Goal: Information Seeking & Learning: Learn about a topic

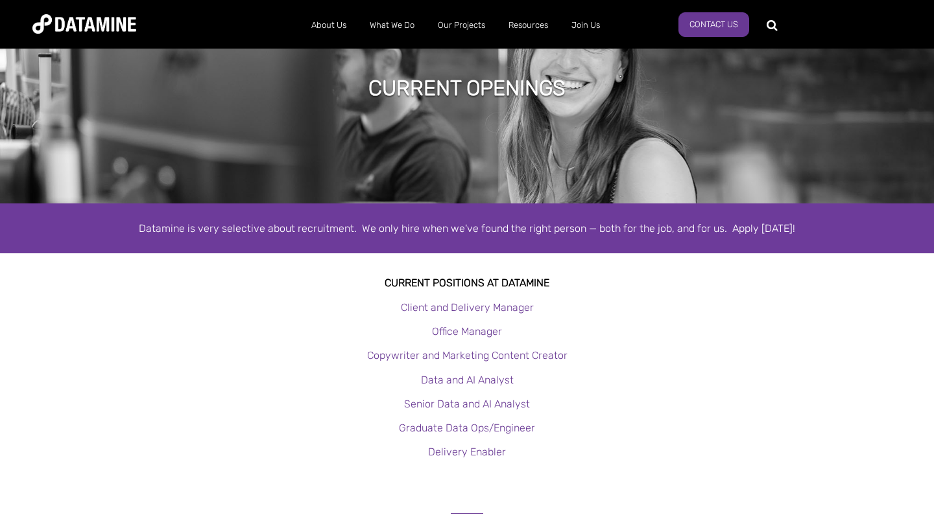
scroll to position [67, 0]
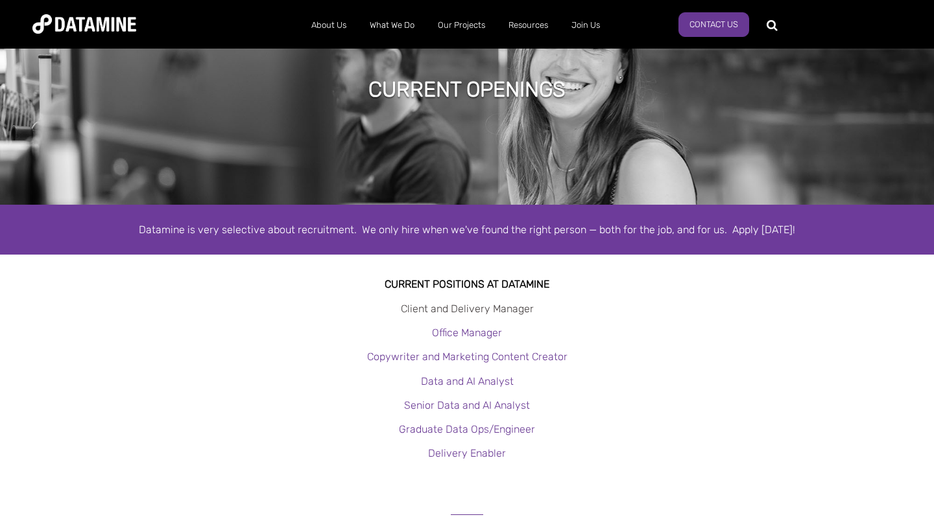
click at [451, 307] on link "Client and Delivery Manager" at bounding box center [467, 309] width 133 height 12
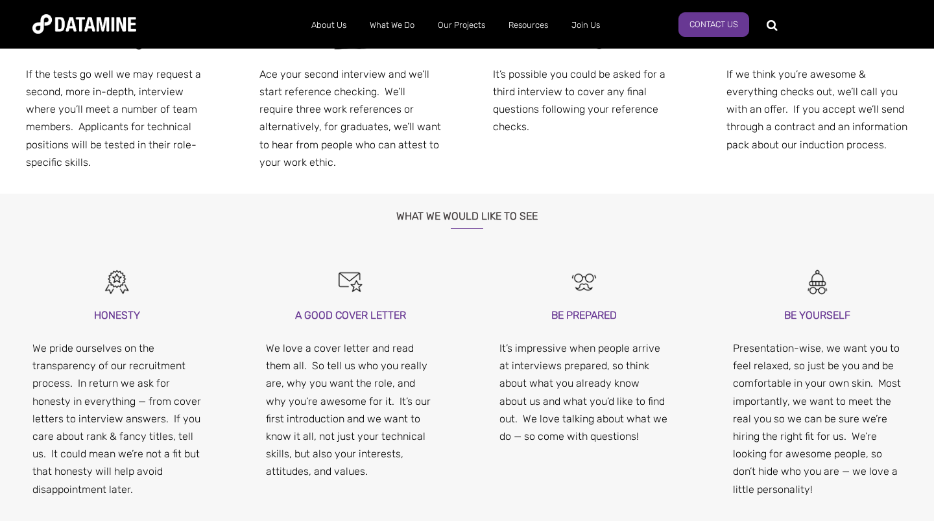
scroll to position [1121, 0]
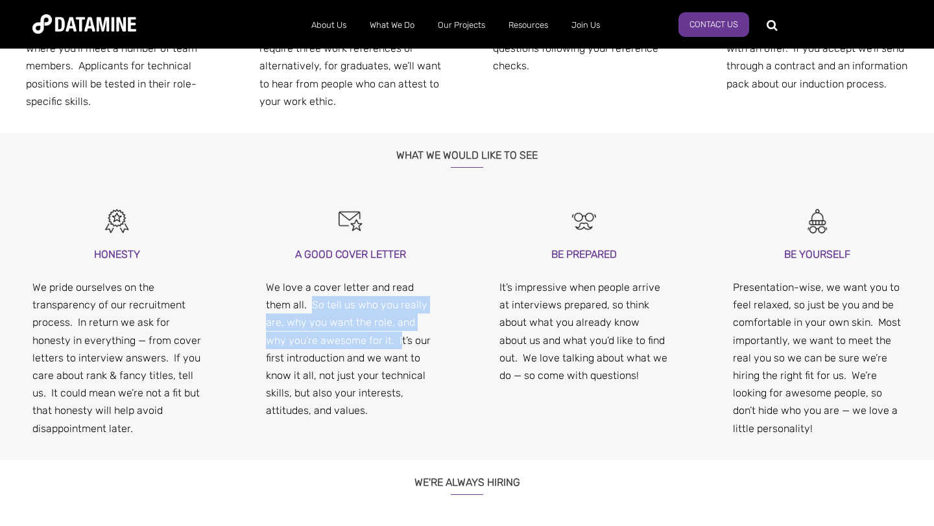
drag, startPoint x: 312, startPoint y: 298, endPoint x: 377, endPoint y: 346, distance: 81.2
click at [377, 346] on p "We love a cover letter and read them all. So tell us who you really are, why yo…" at bounding box center [350, 349] width 169 height 141
copy p "So tell us who you really are, why you want the role, and why you’re awesome fo…"
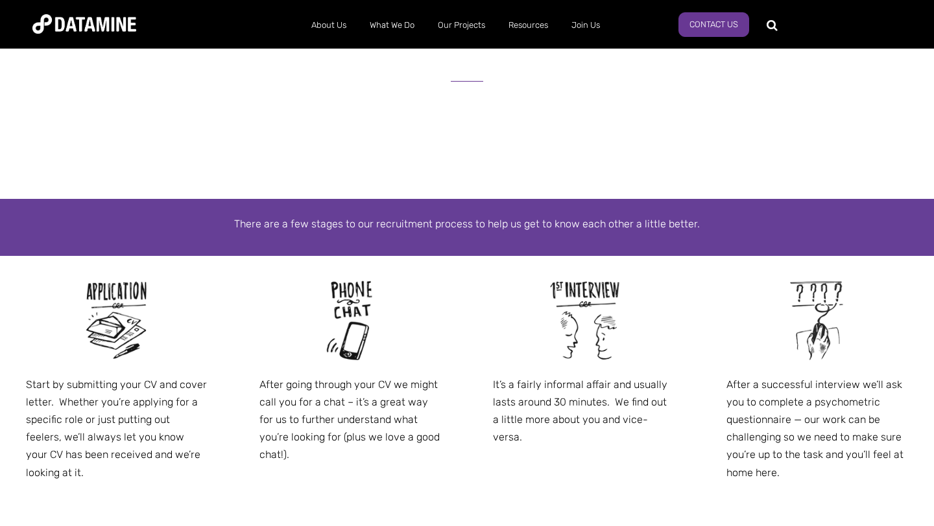
scroll to position [84, 0]
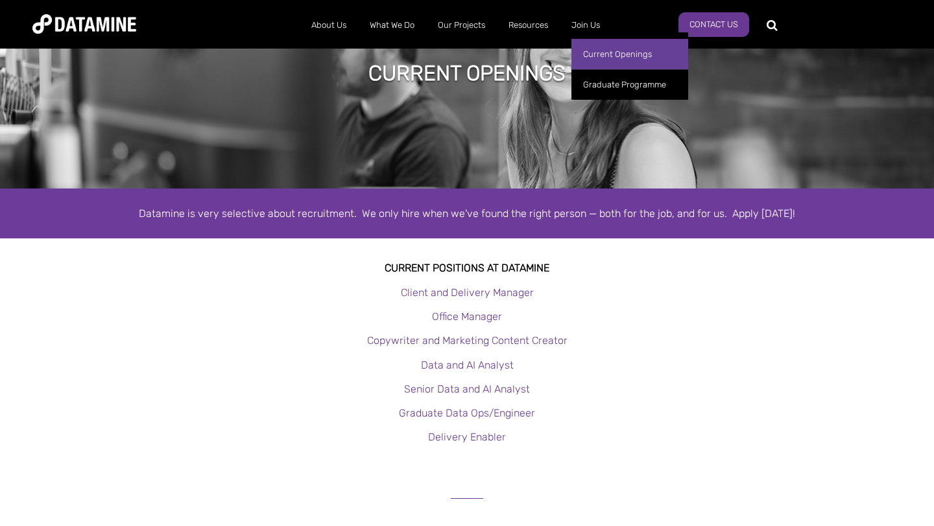
click at [606, 54] on link "Current Openings" at bounding box center [629, 54] width 117 height 30
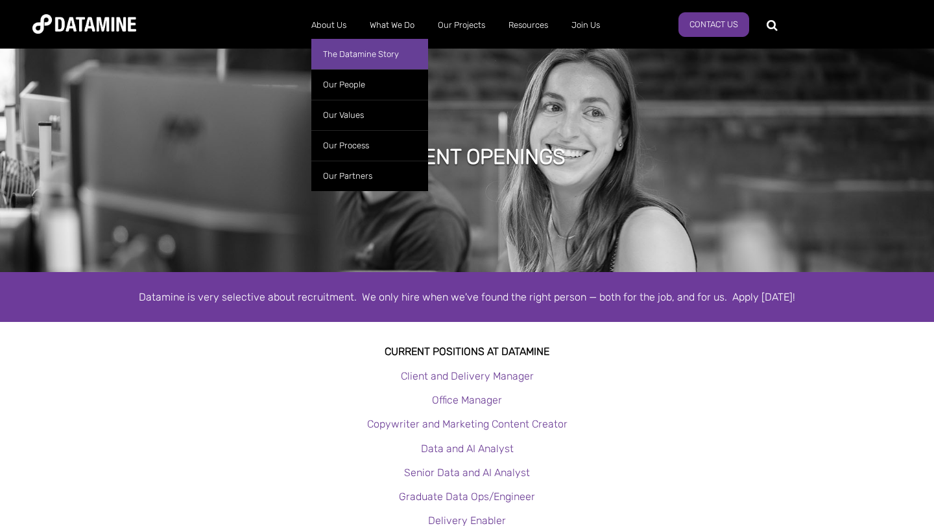
click at [363, 56] on link "The Datamine Story" at bounding box center [369, 54] width 117 height 30
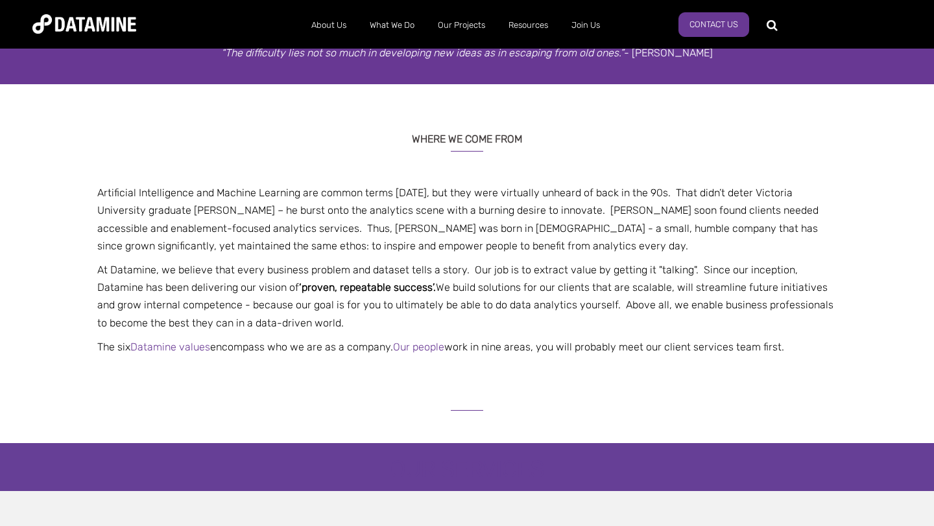
scroll to position [246, 0]
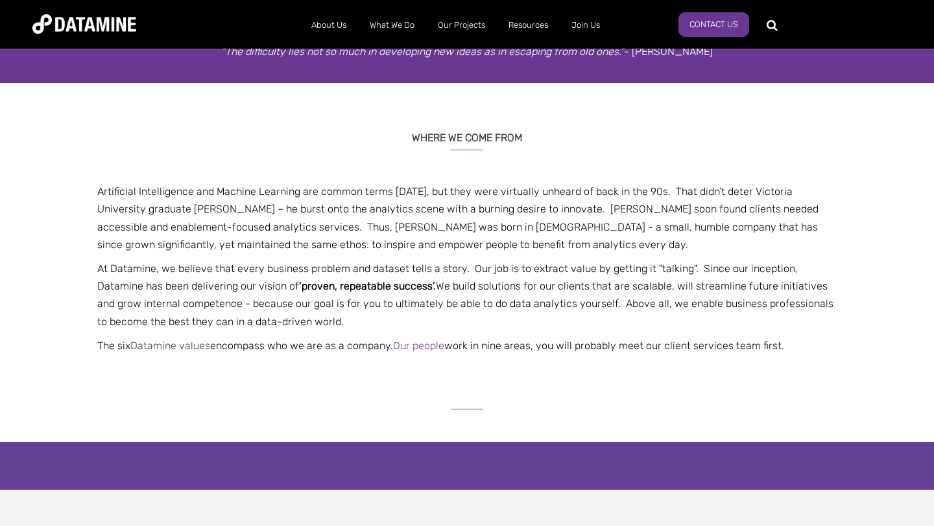
click at [182, 348] on link "Datamine values" at bounding box center [170, 346] width 80 height 12
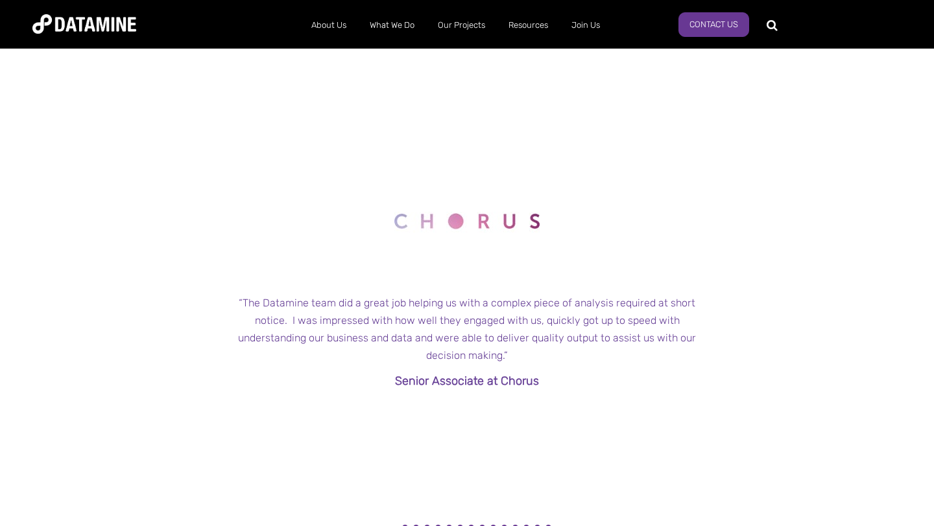
scroll to position [1291, 0]
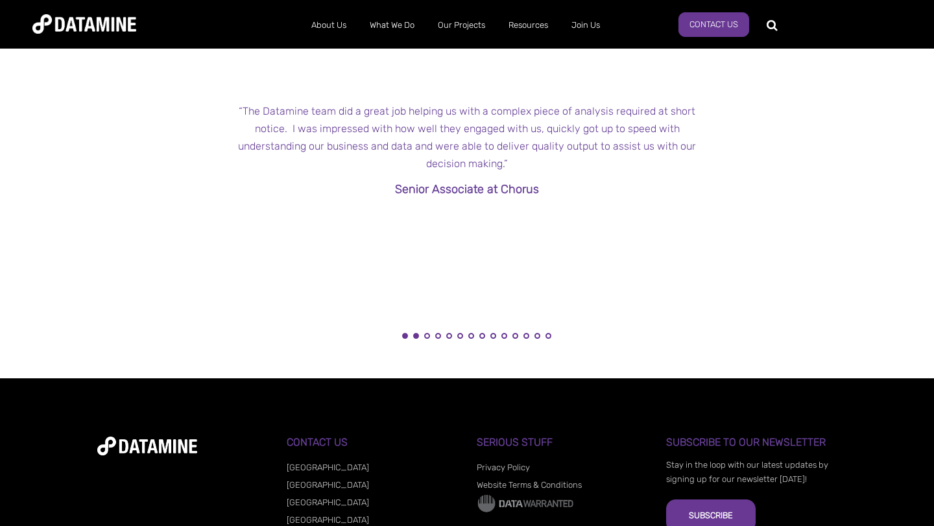
click at [405, 337] on button "1" at bounding box center [405, 336] width 6 height 6
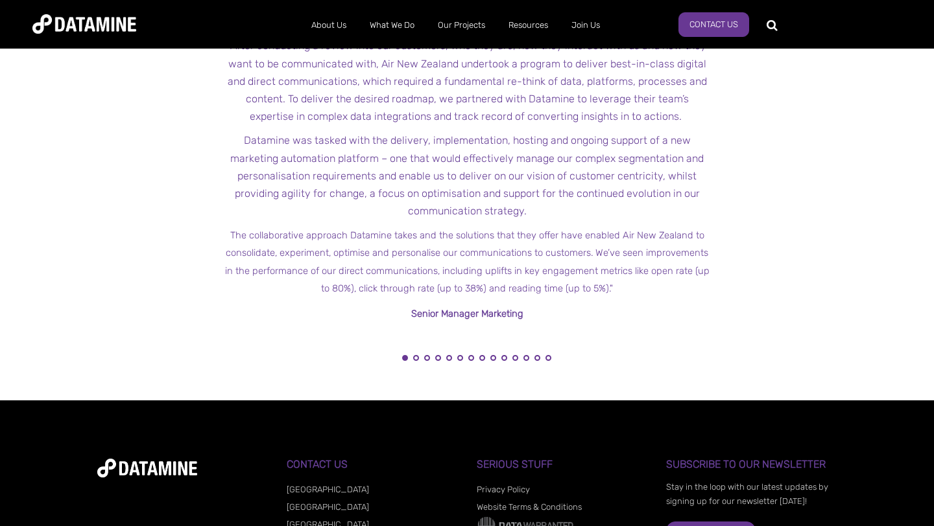
scroll to position [1269, 0]
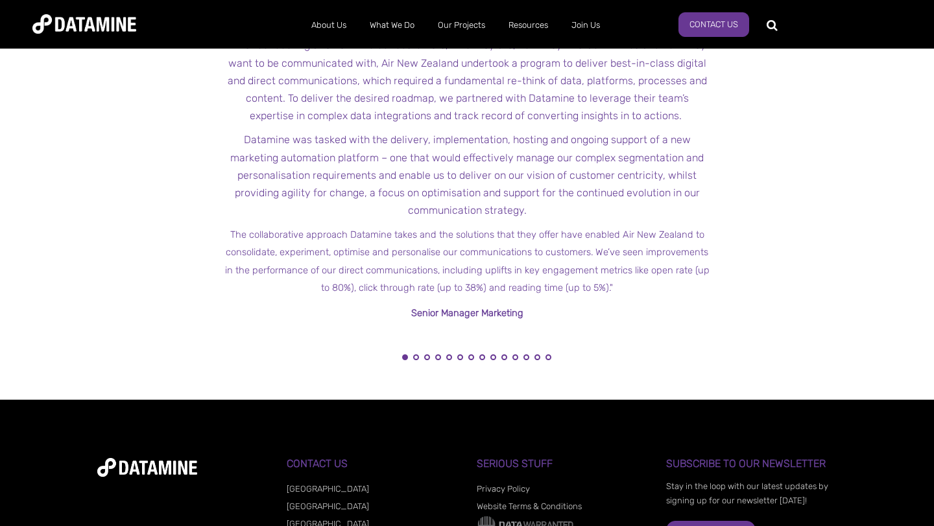
click at [424, 359] on li "3" at bounding box center [427, 361] width 13 height 13
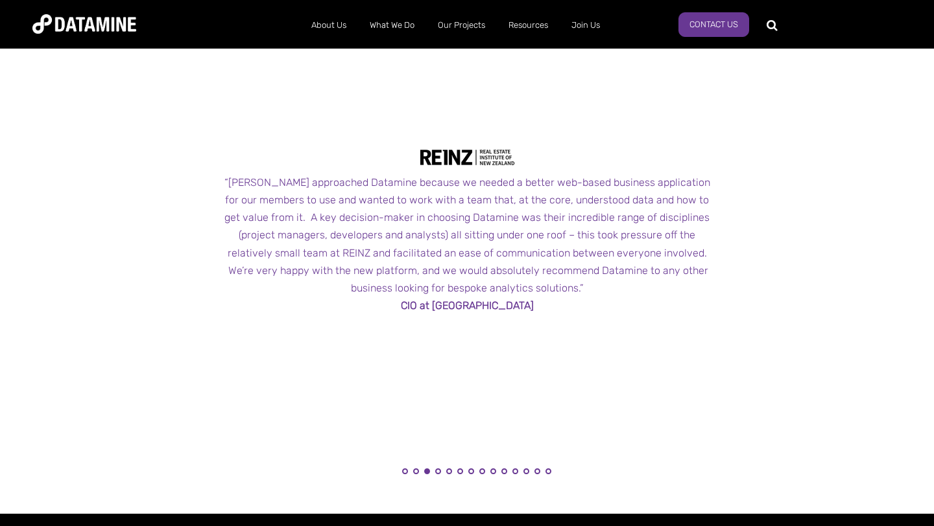
scroll to position [1216, 0]
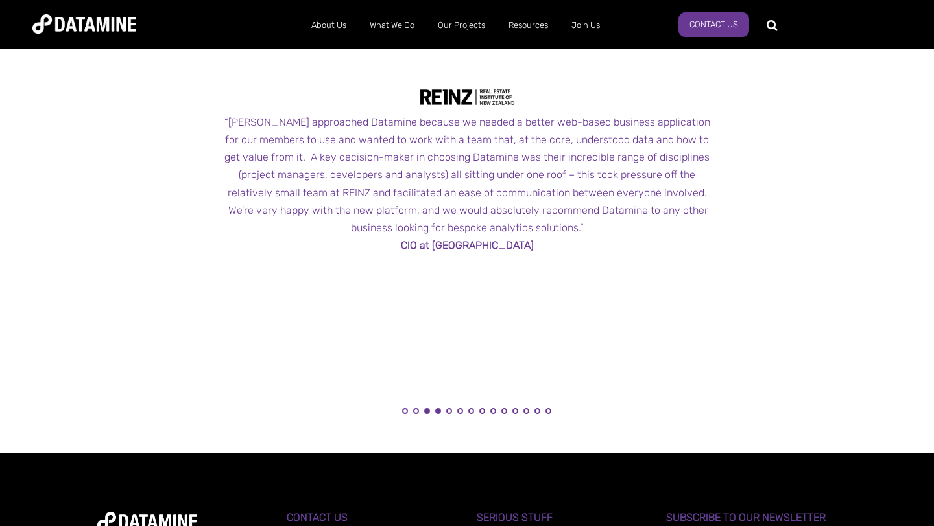
click at [440, 412] on button "4" at bounding box center [438, 411] width 6 height 6
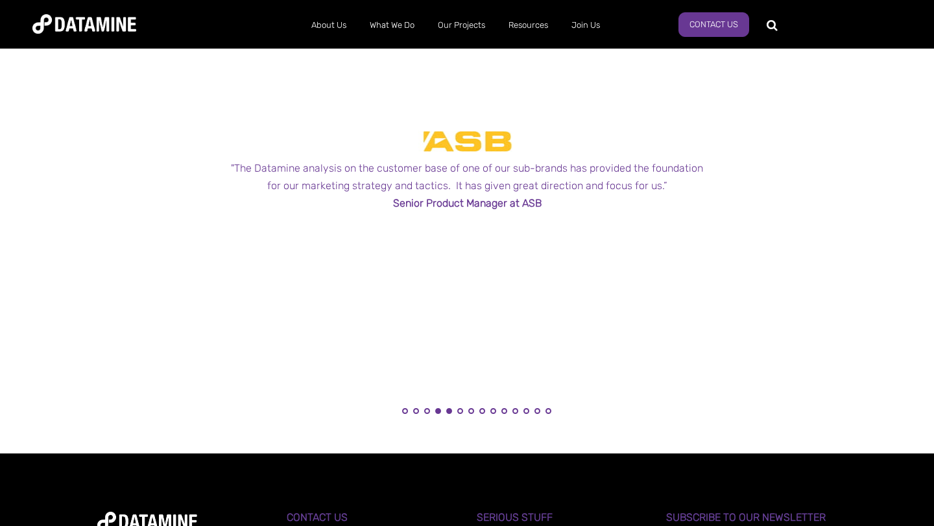
click at [447, 412] on button "5" at bounding box center [449, 411] width 6 height 6
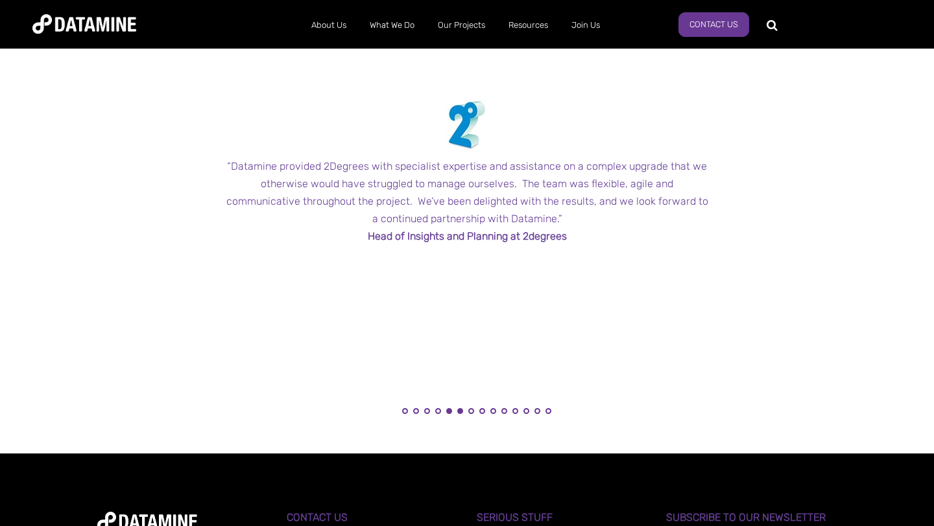
click at [458, 410] on button "6" at bounding box center [460, 411] width 6 height 6
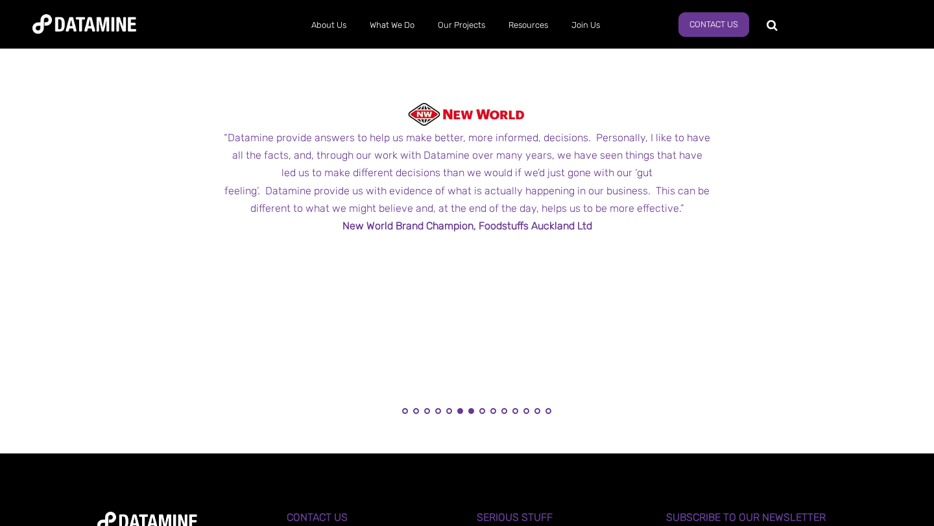
click at [469, 411] on button "7" at bounding box center [471, 411] width 6 height 6
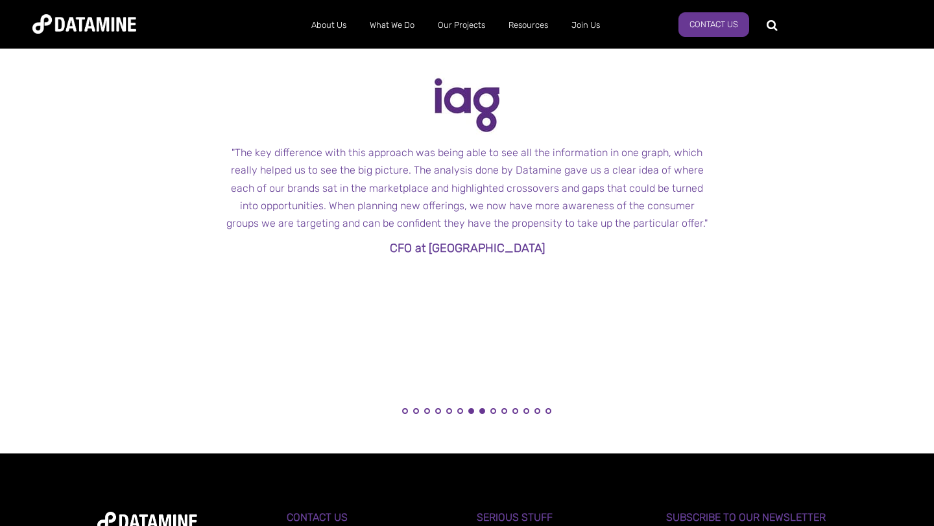
click at [484, 412] on button "8" at bounding box center [482, 411] width 6 height 6
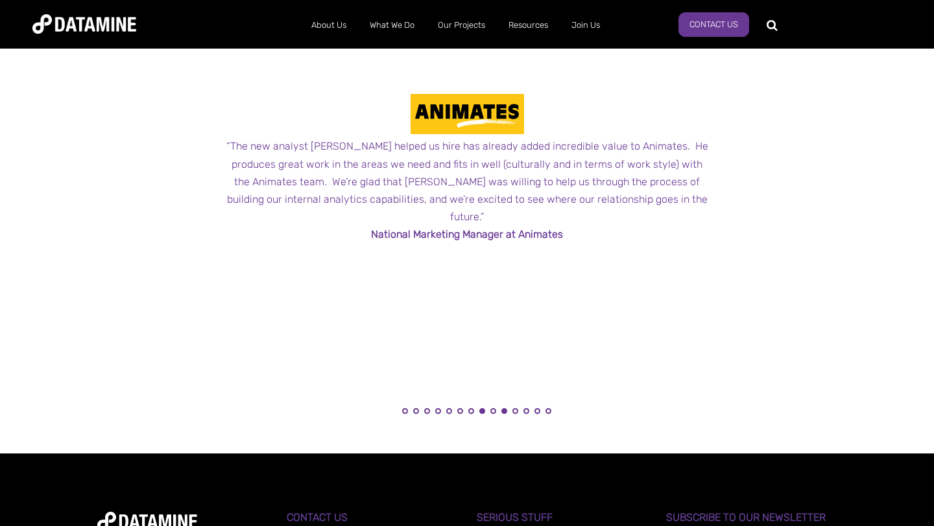
click at [504, 410] on button "10" at bounding box center [504, 411] width 6 height 6
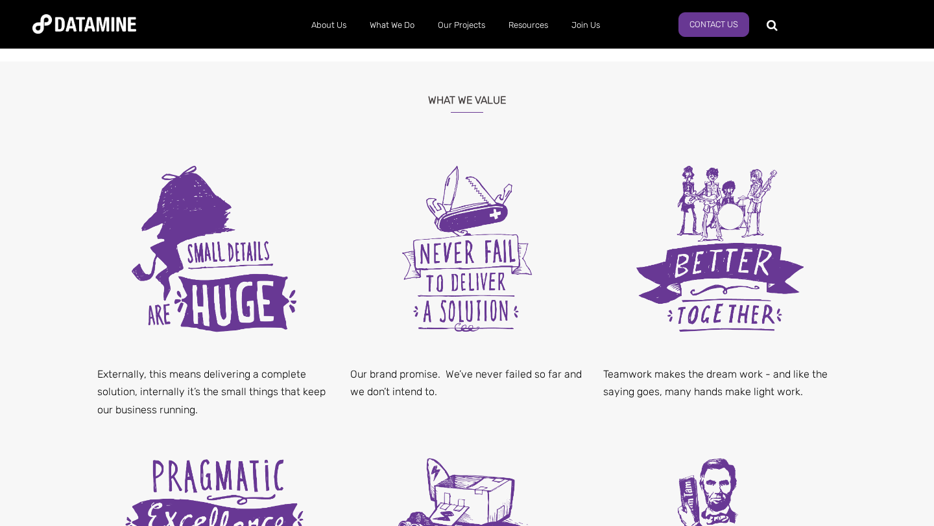
scroll to position [0, 0]
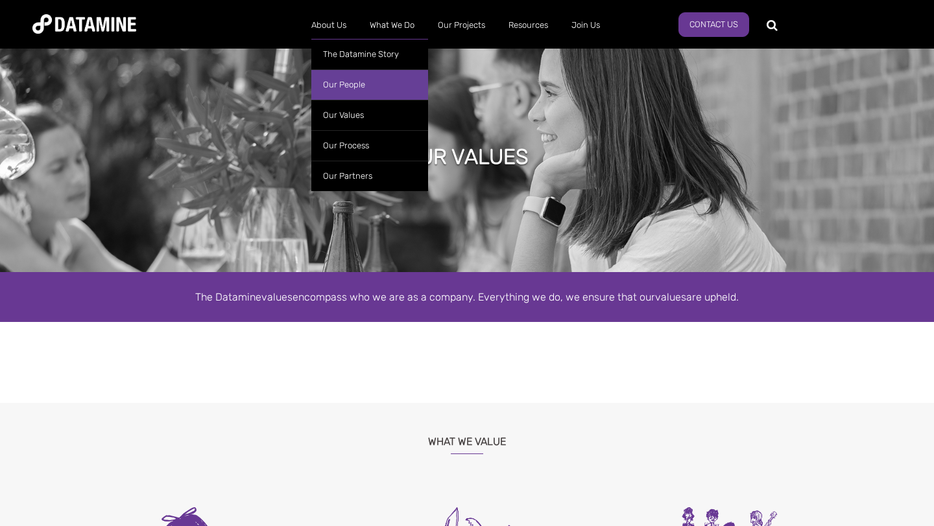
click at [348, 90] on link "Our People" at bounding box center [369, 84] width 117 height 30
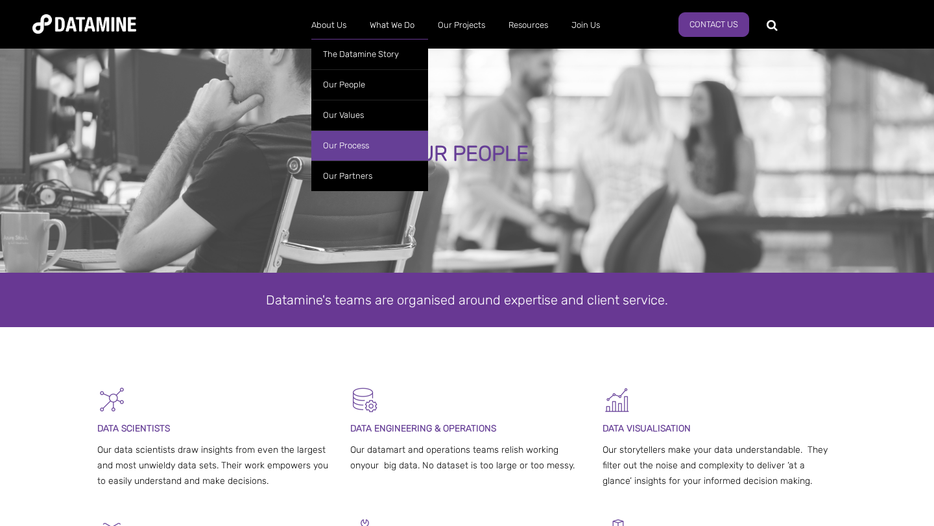
click at [348, 135] on link "Our Process" at bounding box center [369, 145] width 117 height 30
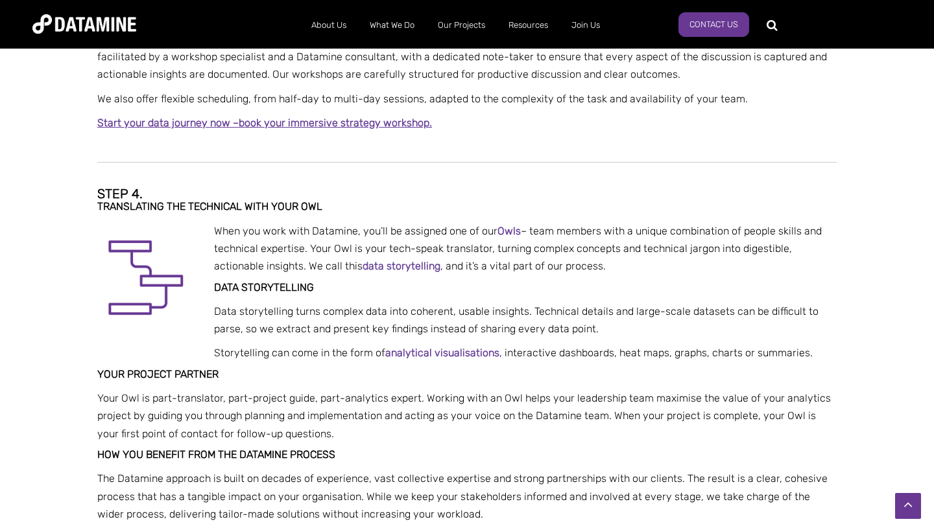
scroll to position [1168, 0]
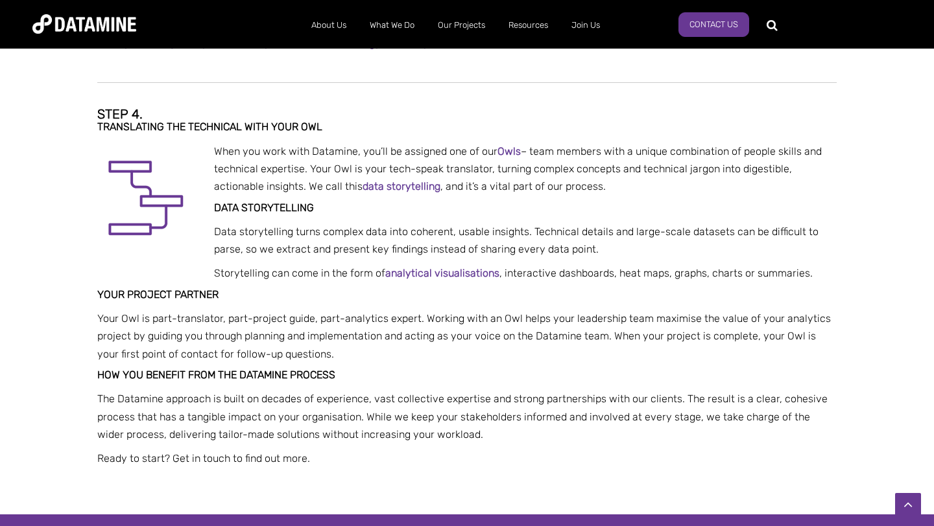
click at [362, 185] on link "data storytelling" at bounding box center [401, 186] width 78 height 12
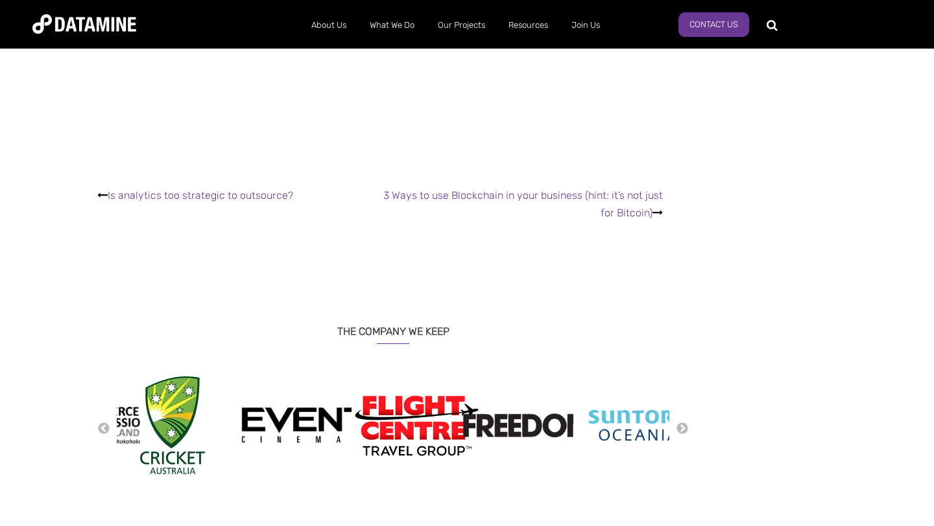
scroll to position [1898, 0]
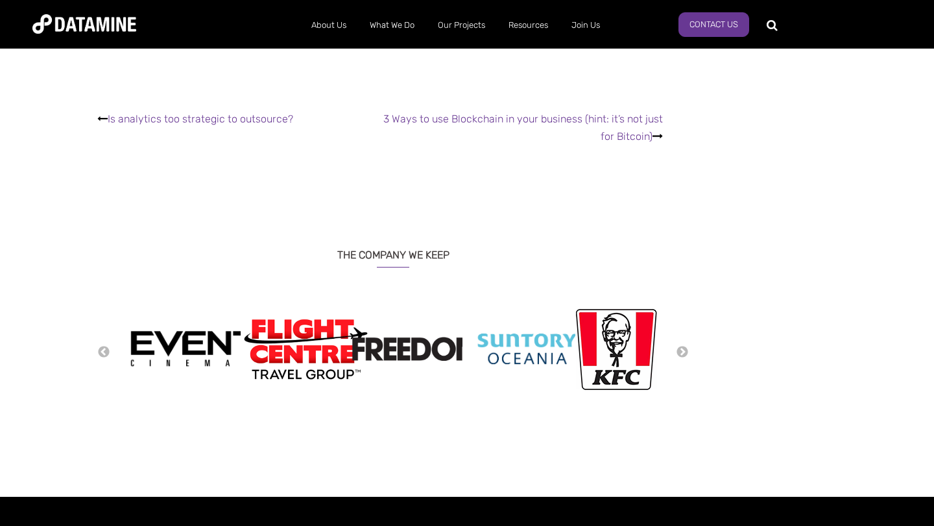
click at [110, 330] on div "Previous Next" at bounding box center [392, 351] width 591 height 103
click at [106, 346] on button "Previous" at bounding box center [103, 353] width 13 height 14
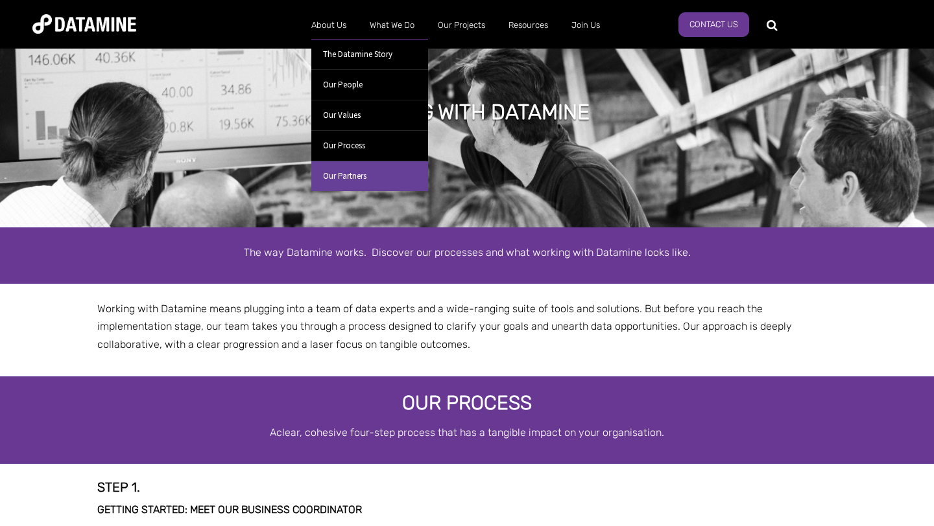
click at [364, 177] on link "Our Partners" at bounding box center [369, 176] width 117 height 30
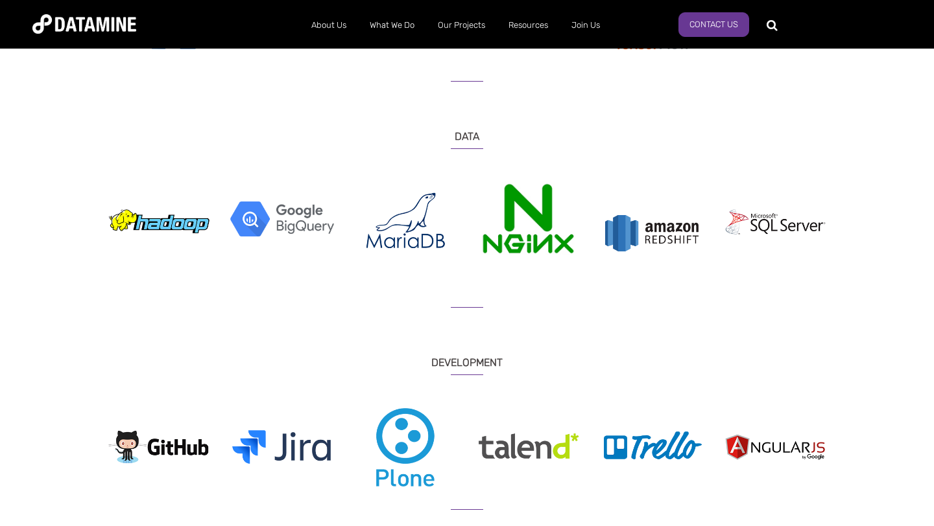
scroll to position [429, 0]
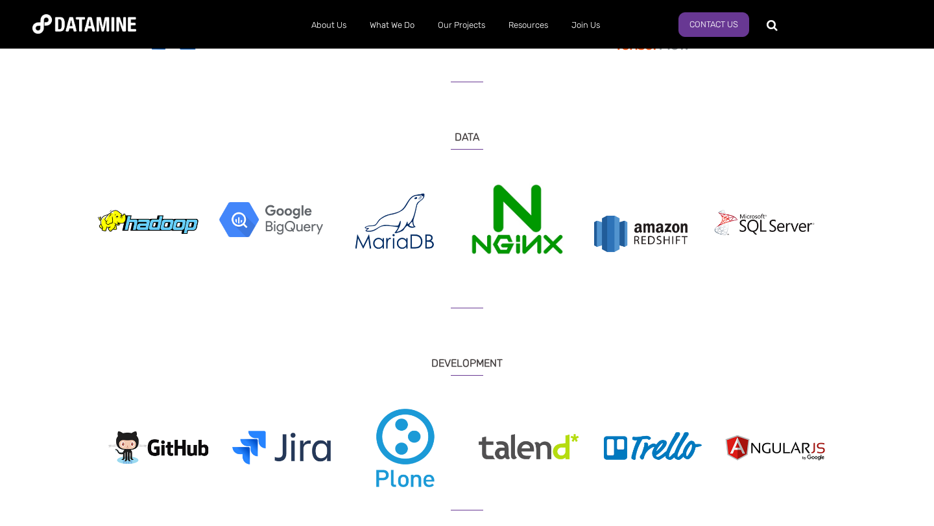
drag, startPoint x: 630, startPoint y: 245, endPoint x: 474, endPoint y: 240, distance: 155.7
click at [589, 240] on img at bounding box center [641, 234] width 104 height 104
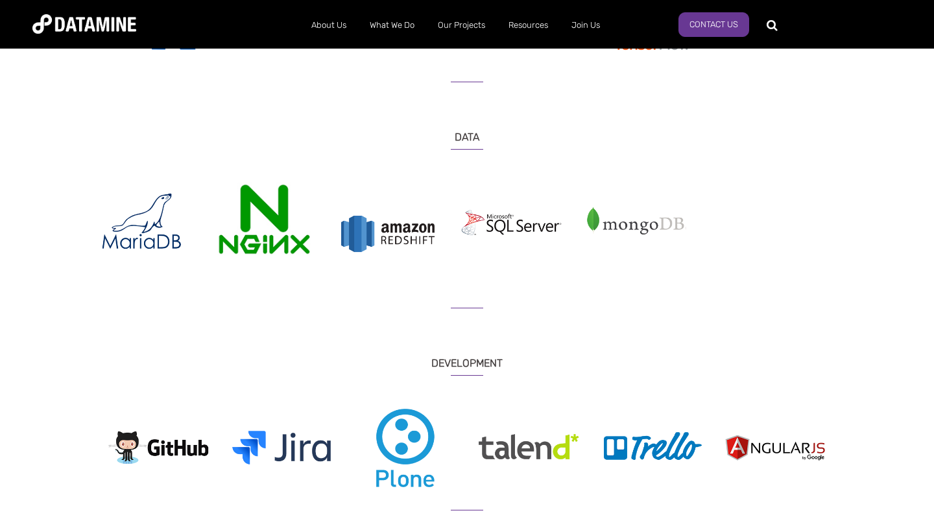
drag, startPoint x: 474, startPoint y: 240, endPoint x: 176, endPoint y: 260, distance: 298.9
click at [333, 257] on div at bounding box center [388, 234] width 110 height 104
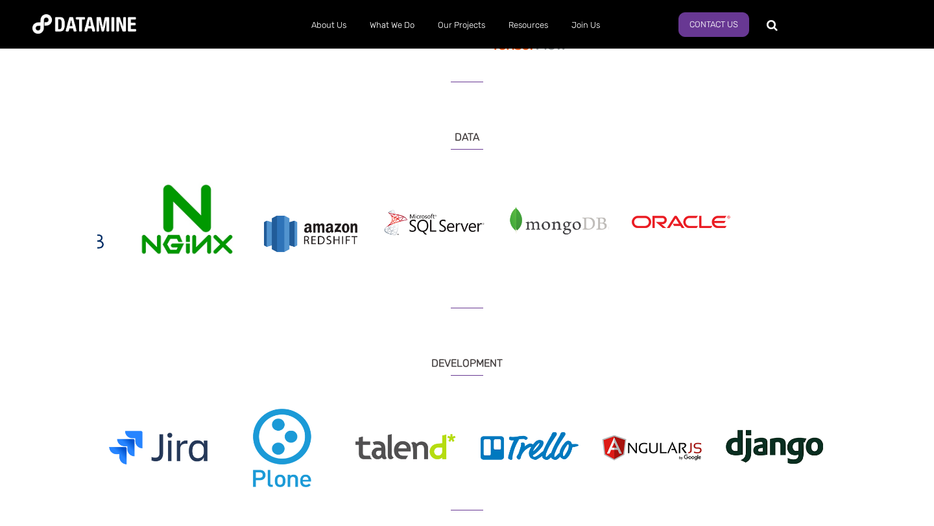
drag, startPoint x: 339, startPoint y: 215, endPoint x: 0, endPoint y: 215, distance: 339.1
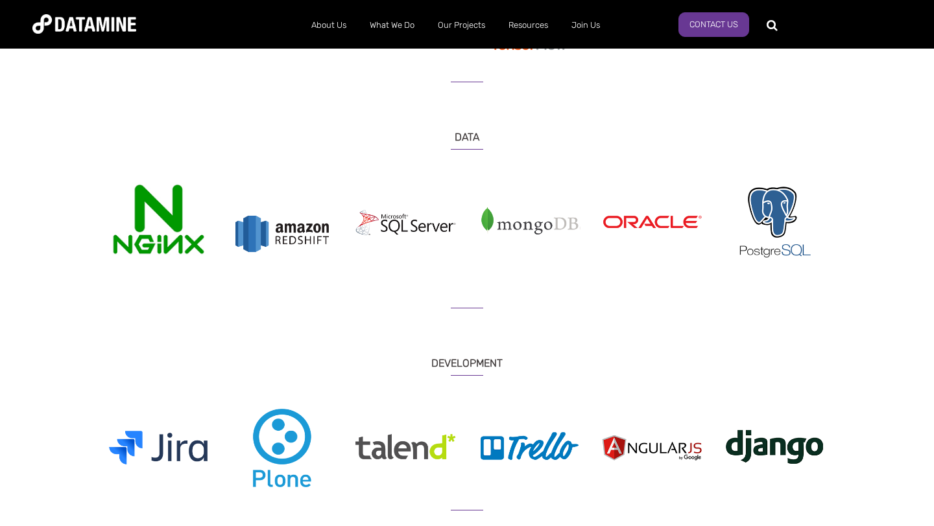
drag, startPoint x: 467, startPoint y: 229, endPoint x: 0, endPoint y: 229, distance: 467.5
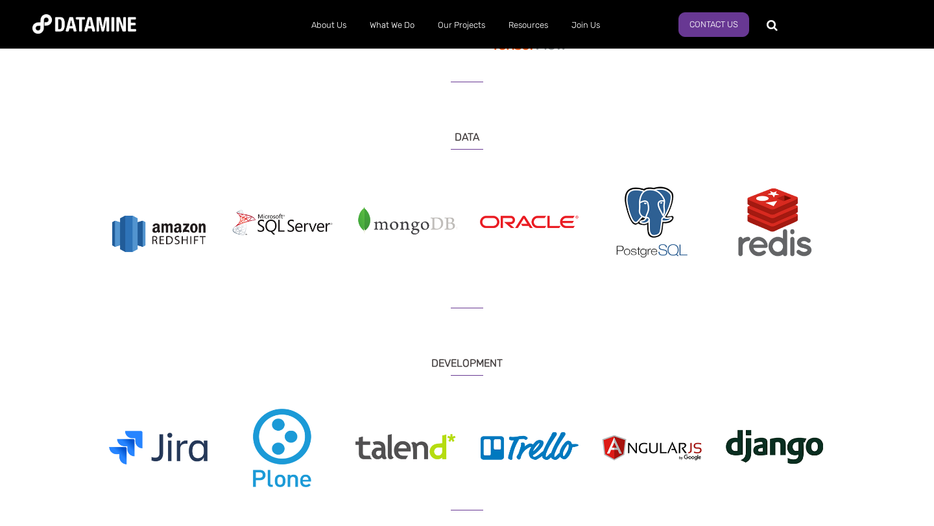
drag, startPoint x: 646, startPoint y: 215, endPoint x: 124, endPoint y: 232, distance: 522.2
click at [600, 230] on img at bounding box center [652, 222] width 104 height 80
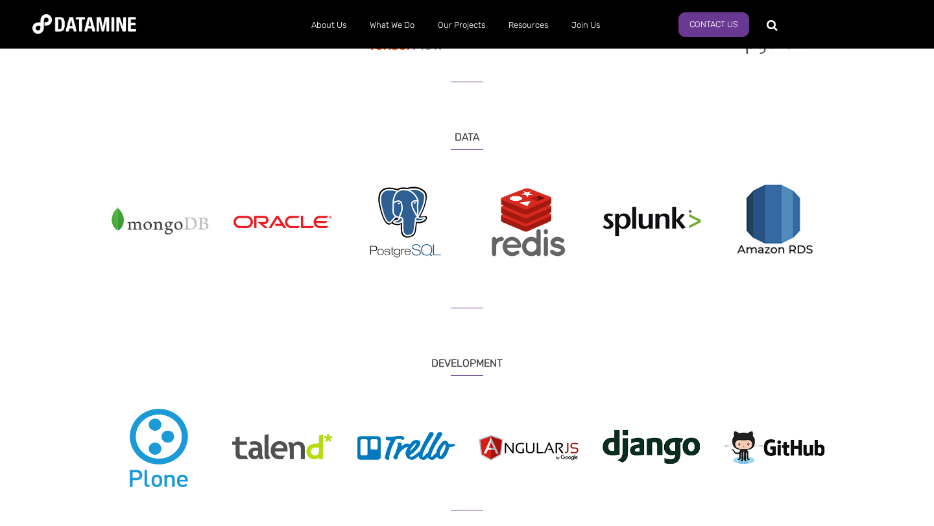
drag, startPoint x: 630, startPoint y: 246, endPoint x: 78, endPoint y: 231, distance: 551.9
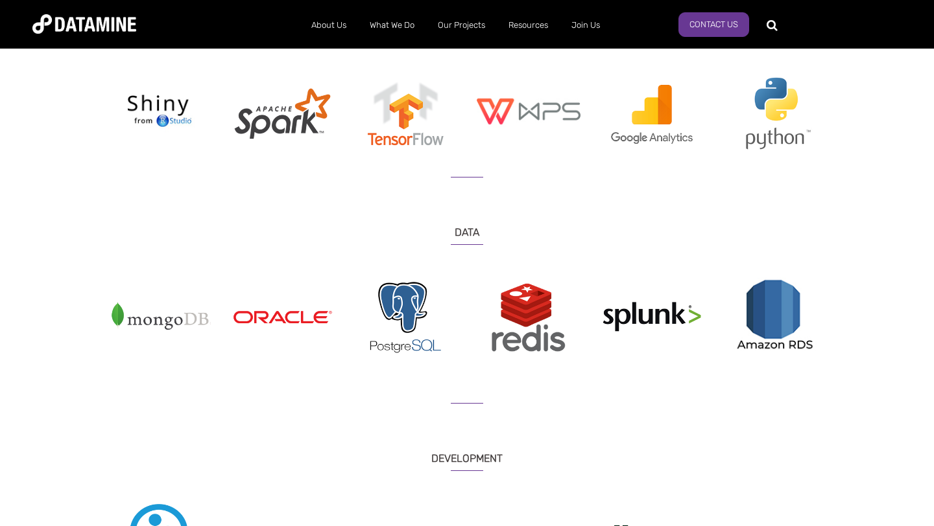
scroll to position [237, 0]
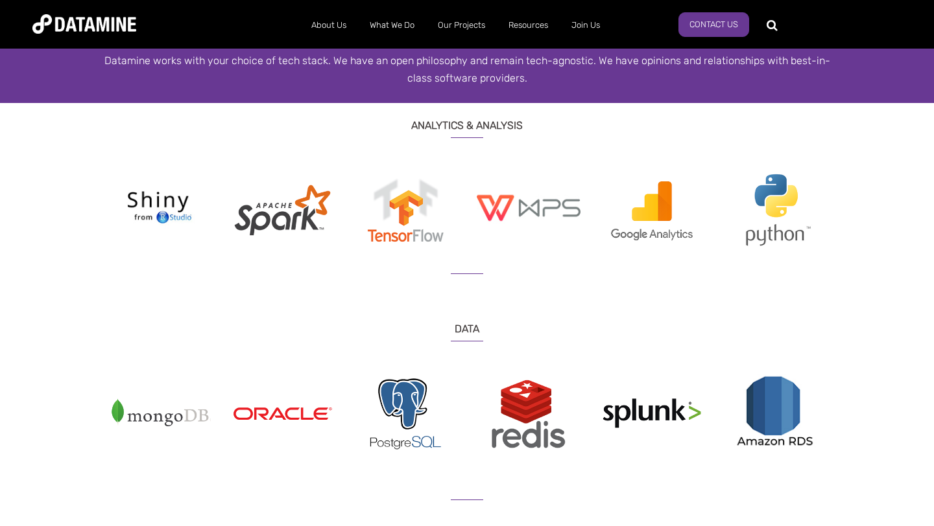
click at [587, 228] on div at bounding box center [97, 211] width 2464 height 81
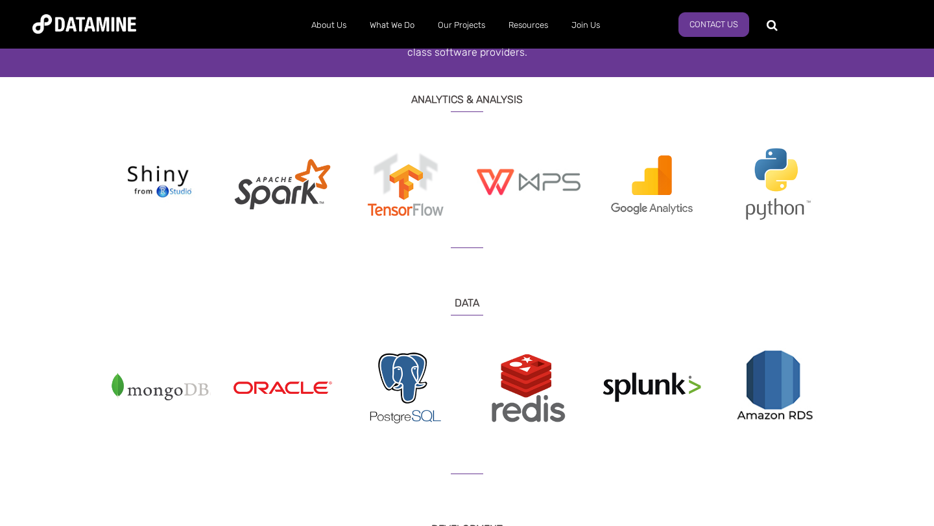
drag, startPoint x: 596, startPoint y: 196, endPoint x: 115, endPoint y: 191, distance: 481.8
click at [596, 191] on div at bounding box center [651, 184] width 110 height 78
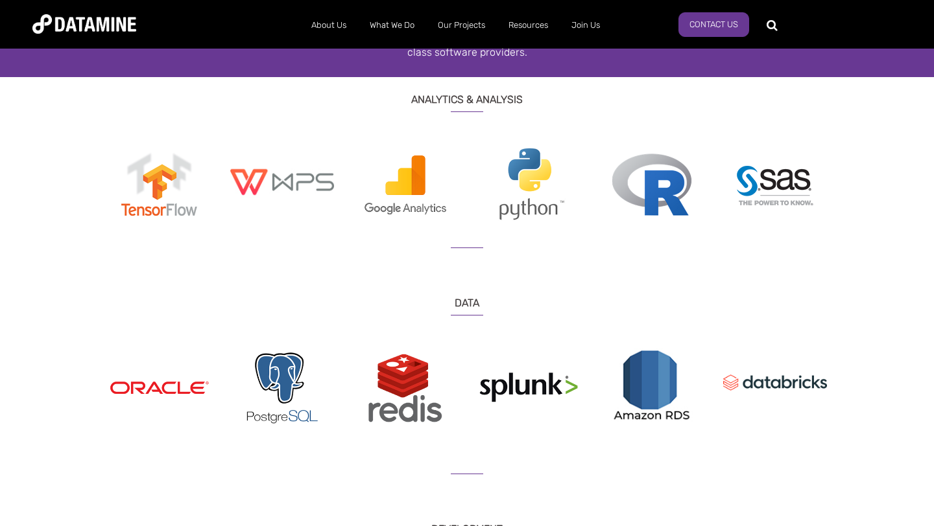
drag, startPoint x: 638, startPoint y: 194, endPoint x: 0, endPoint y: 213, distance: 638.3
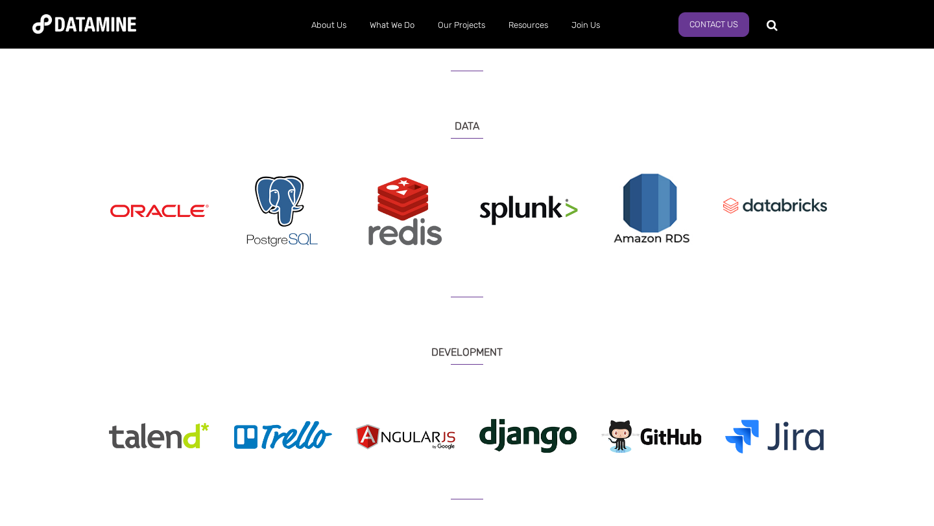
scroll to position [437, 0]
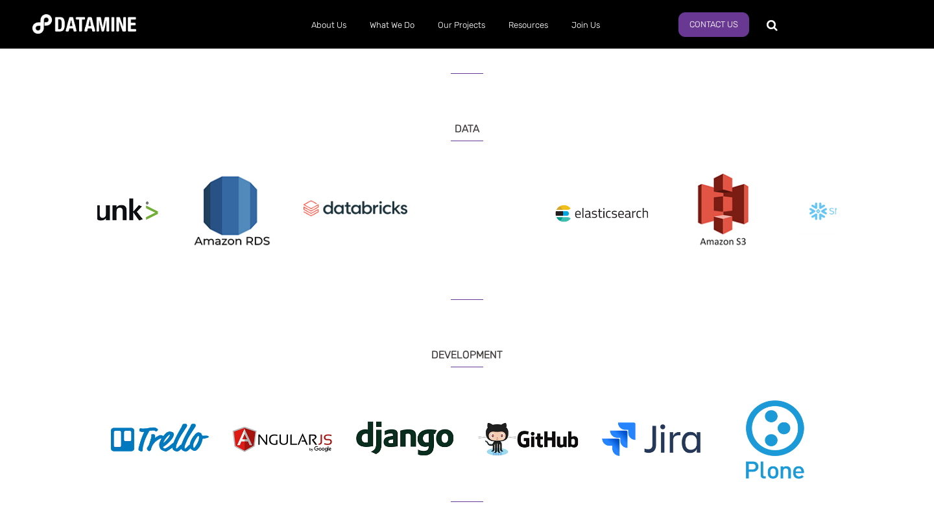
drag, startPoint x: 679, startPoint y: 221, endPoint x: 259, endPoint y: 254, distance: 420.7
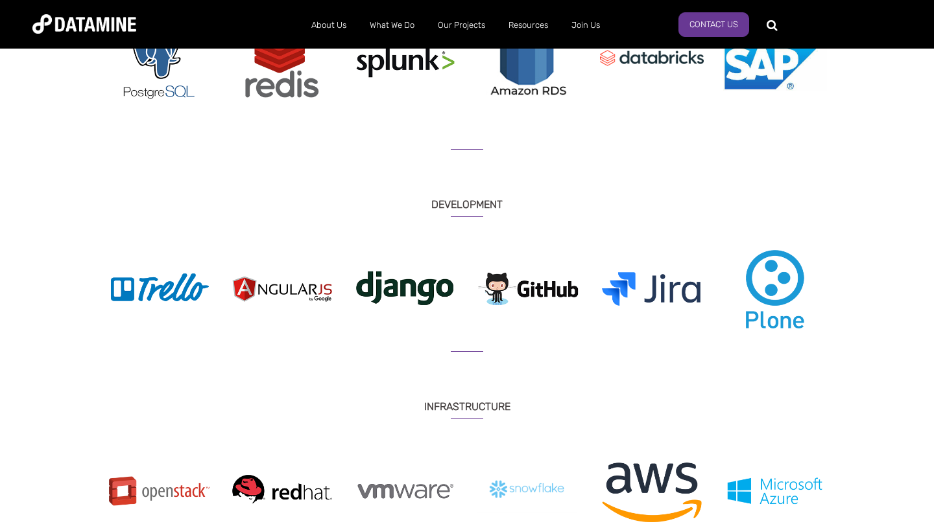
scroll to position [588, 0]
drag, startPoint x: 700, startPoint y: 303, endPoint x: 331, endPoint y: 303, distance: 369.6
click at [600, 303] on img at bounding box center [652, 289] width 104 height 80
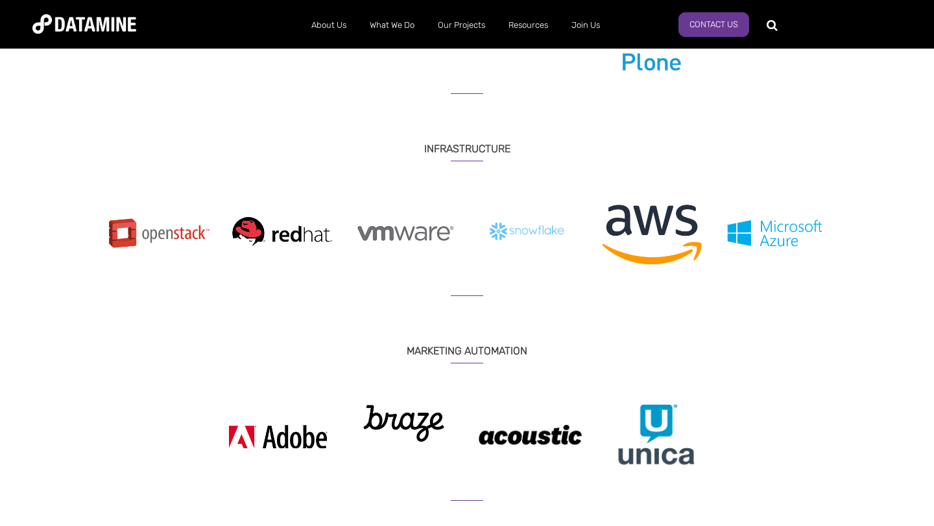
scroll to position [849, 0]
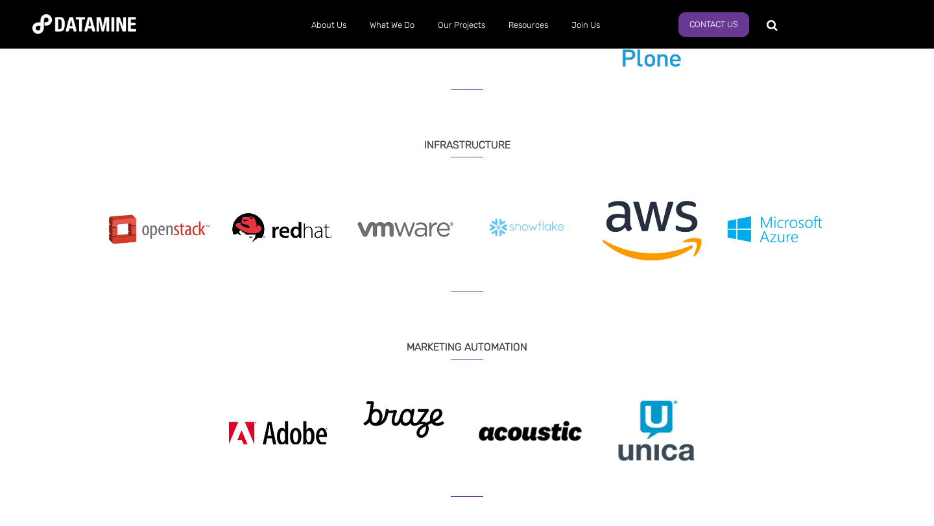
drag, startPoint x: 679, startPoint y: 250, endPoint x: 319, endPoint y: 250, distance: 359.8
click at [600, 250] on img at bounding box center [652, 230] width 104 height 80
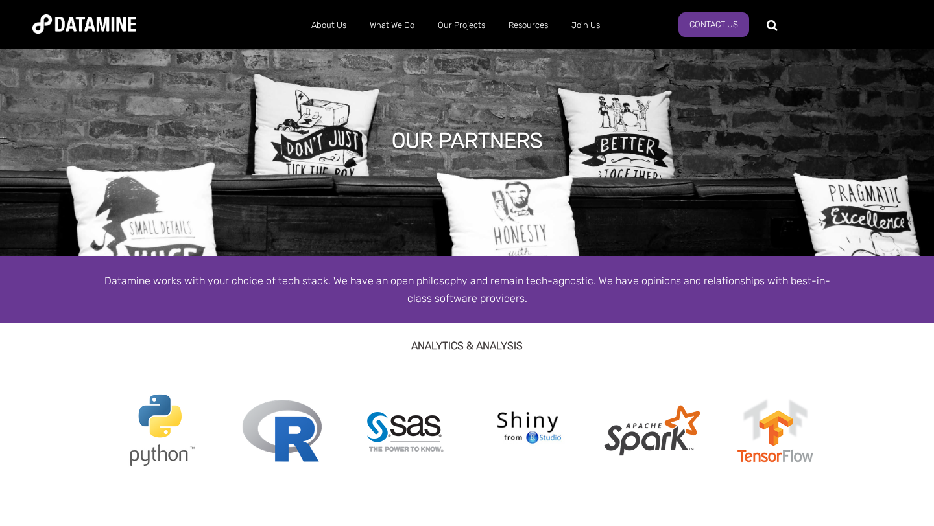
scroll to position [0, 0]
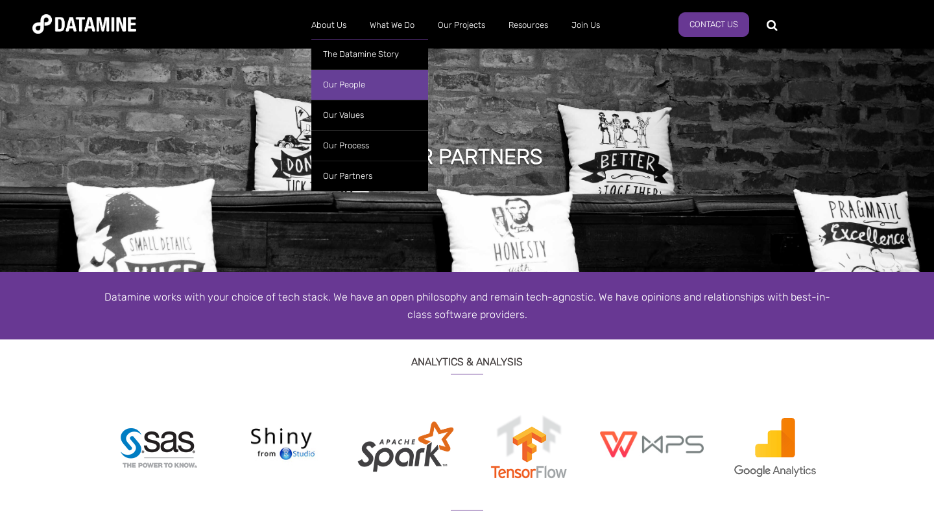
click at [366, 79] on link "Our People" at bounding box center [369, 84] width 117 height 30
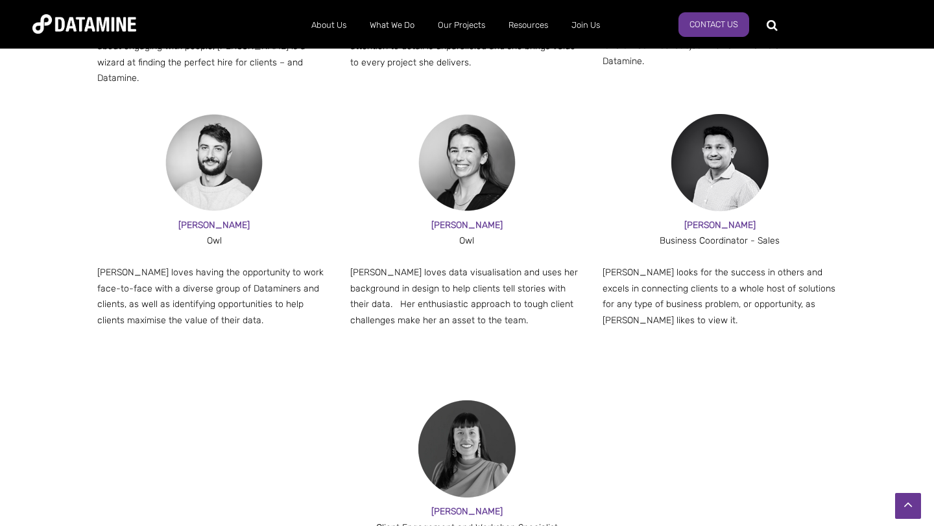
scroll to position [1615, 0]
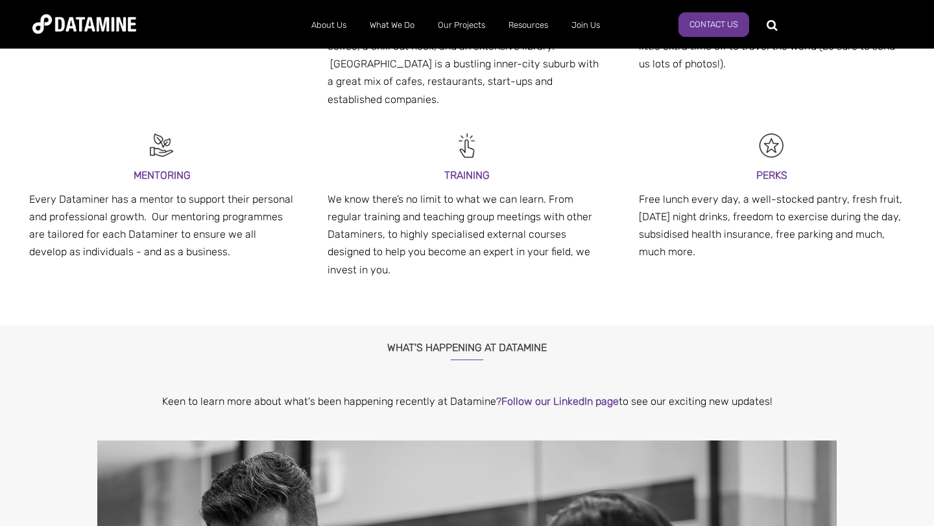
scroll to position [262, 0]
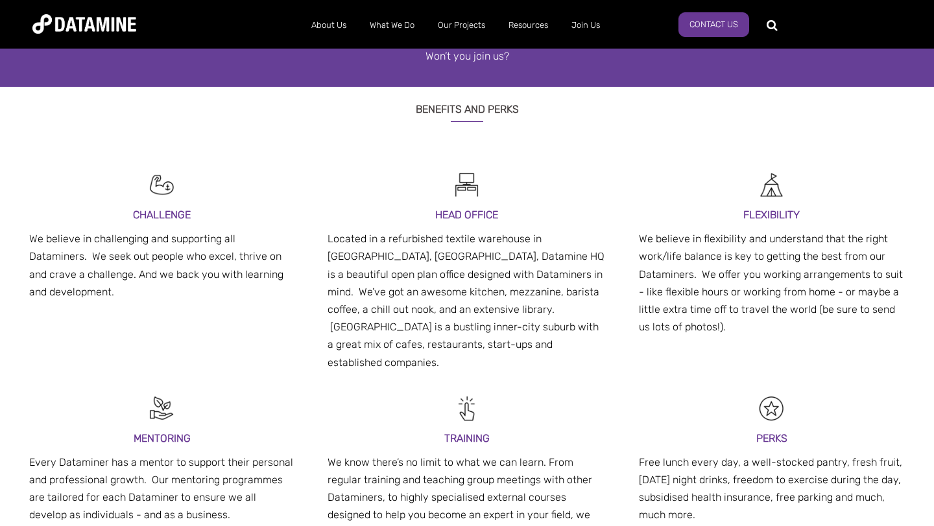
click at [401, 290] on p "Located in a refurbished textile warehouse in [GEOGRAPHIC_DATA], [GEOGRAPHIC_DA…" at bounding box center [466, 300] width 279 height 141
click at [547, 325] on p "Located in a refurbished textile warehouse in [GEOGRAPHIC_DATA], [GEOGRAPHIC_DA…" at bounding box center [466, 300] width 279 height 141
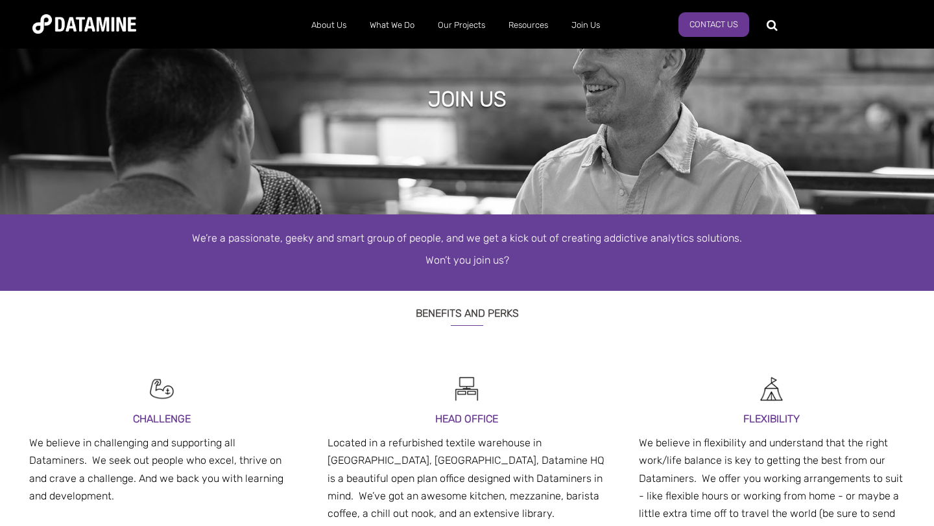
scroll to position [0, 0]
